Goal: Communication & Community: Answer question/provide support

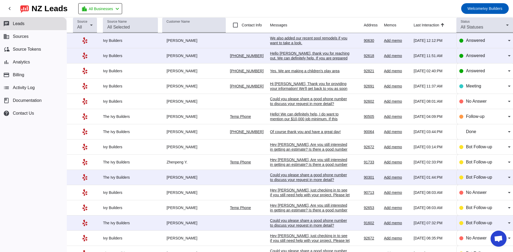
click at [306, 72] on div "Yes. We are making a children's play area" at bounding box center [310, 71] width 80 height 5
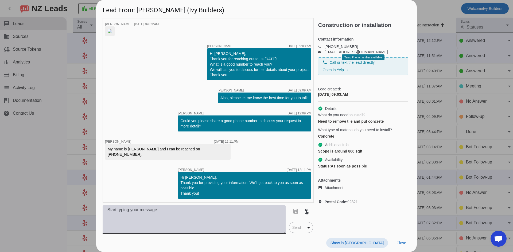
scroll to position [69, 0]
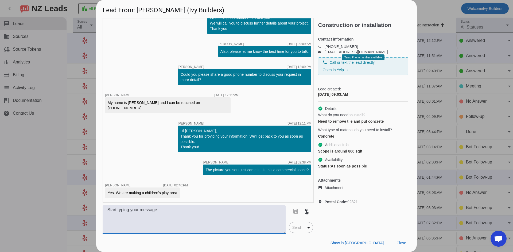
click at [250, 216] on textarea at bounding box center [194, 220] width 183 height 28
type textarea "Unfortunately we only work on residential homes at the moment."
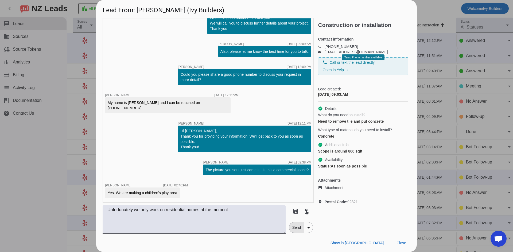
click at [298, 226] on span "Send" at bounding box center [296, 227] width 15 height 11
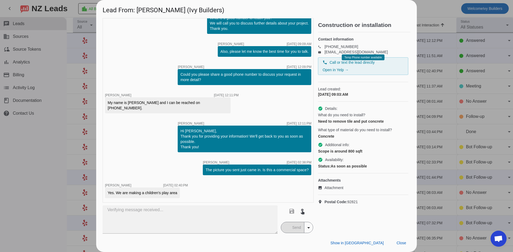
click at [235, 187] on div "timer close [PERSON_NAME] [DATE] 09:03:AM timer close [PERSON_NAME] [DATE] 09:0…" at bounding box center [208, 110] width 211 height 185
click at [401, 241] on span "Close" at bounding box center [401, 243] width 10 height 4
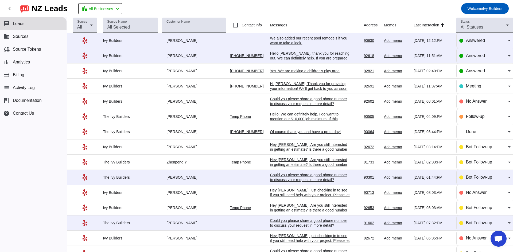
click at [288, 70] on div "Yes. We are making a children's play area" at bounding box center [310, 71] width 80 height 5
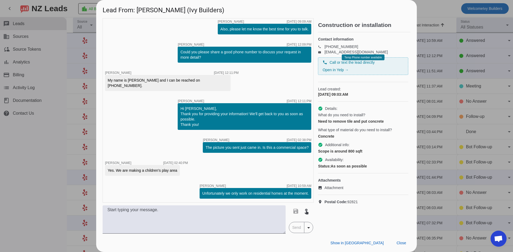
scroll to position [92, 0]
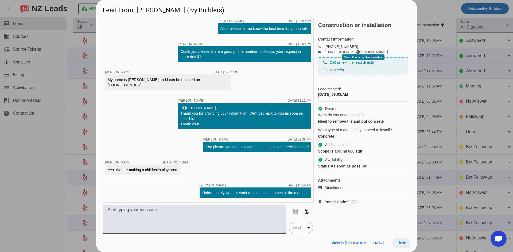
click at [399, 243] on span "Close" at bounding box center [401, 243] width 10 height 4
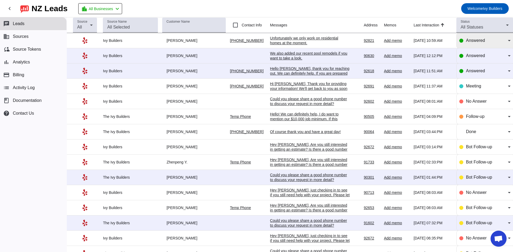
click at [472, 44] on div "Answered" at bounding box center [487, 40] width 42 height 6
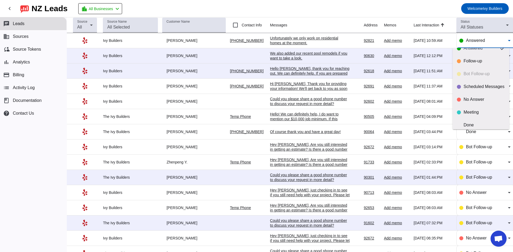
scroll to position [13, 0]
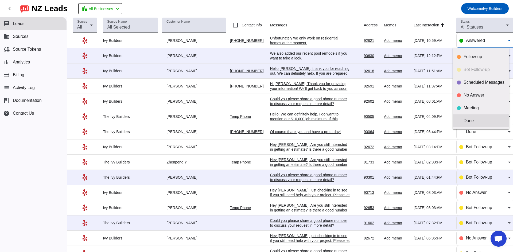
click at [477, 118] on div "Done" at bounding box center [483, 120] width 41 height 5
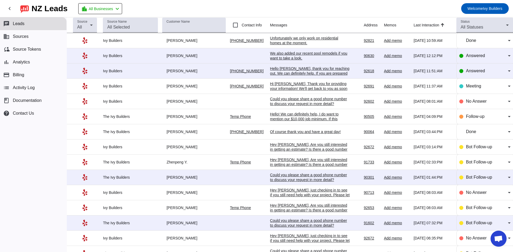
click at [261, 1] on mat-toolbar-row "chevron_left [GEOGRAPHIC_DATA] Leads location_city All Businesses chevron_left …" at bounding box center [256, 8] width 513 height 17
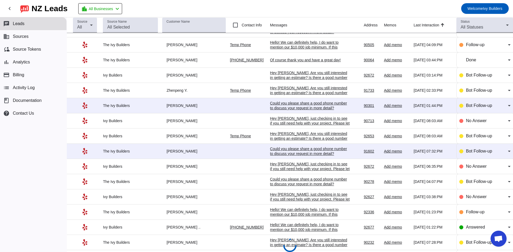
scroll to position [0, 0]
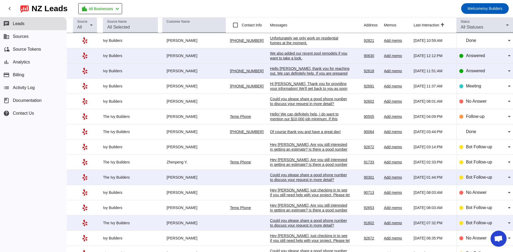
click at [179, 5] on mat-toolbar-row "chevron_left [GEOGRAPHIC_DATA] Leads location_city All Businesses chevron_left …" at bounding box center [256, 8] width 513 height 17
